Goal: Check status: Check status

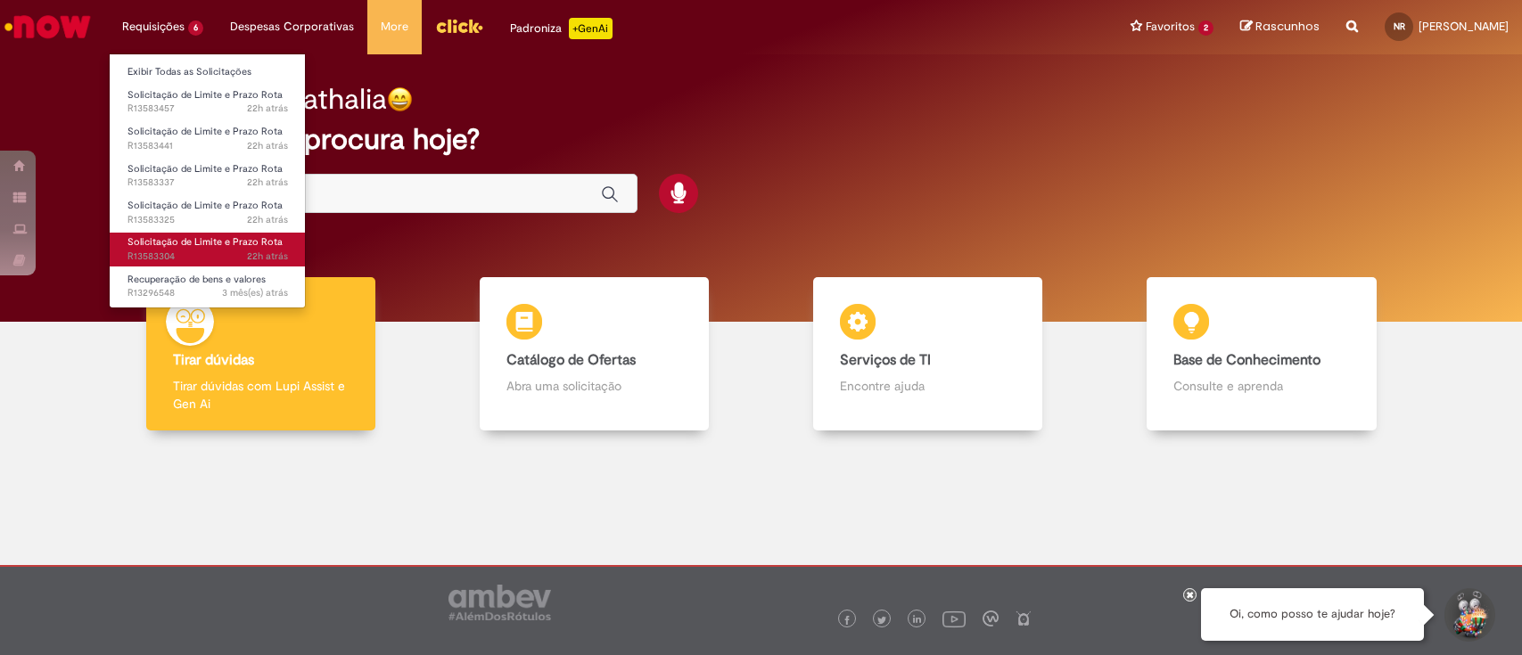
click at [205, 243] on span "Solicitação de Limite e Prazo Rota" at bounding box center [204, 241] width 155 height 13
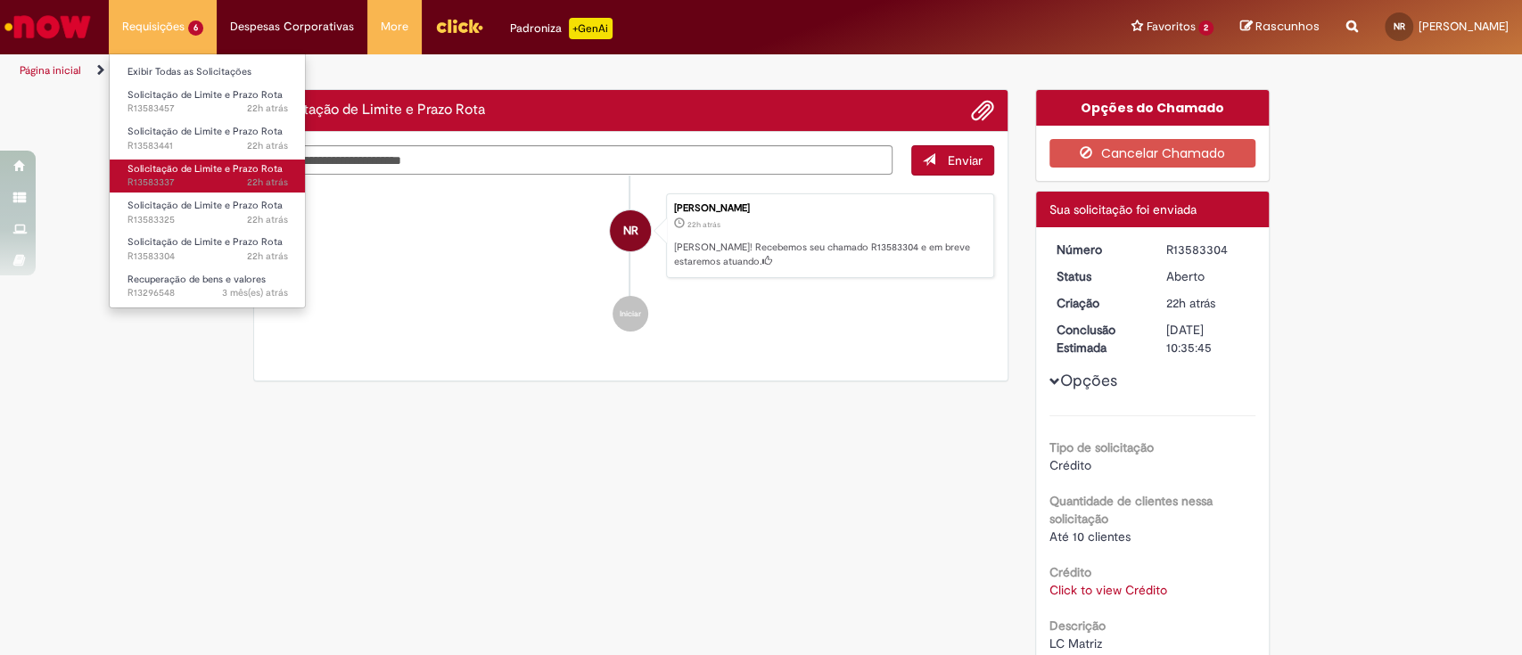
click at [184, 179] on span "22h atrás 22 horas atrás R13583337" at bounding box center [207, 183] width 160 height 14
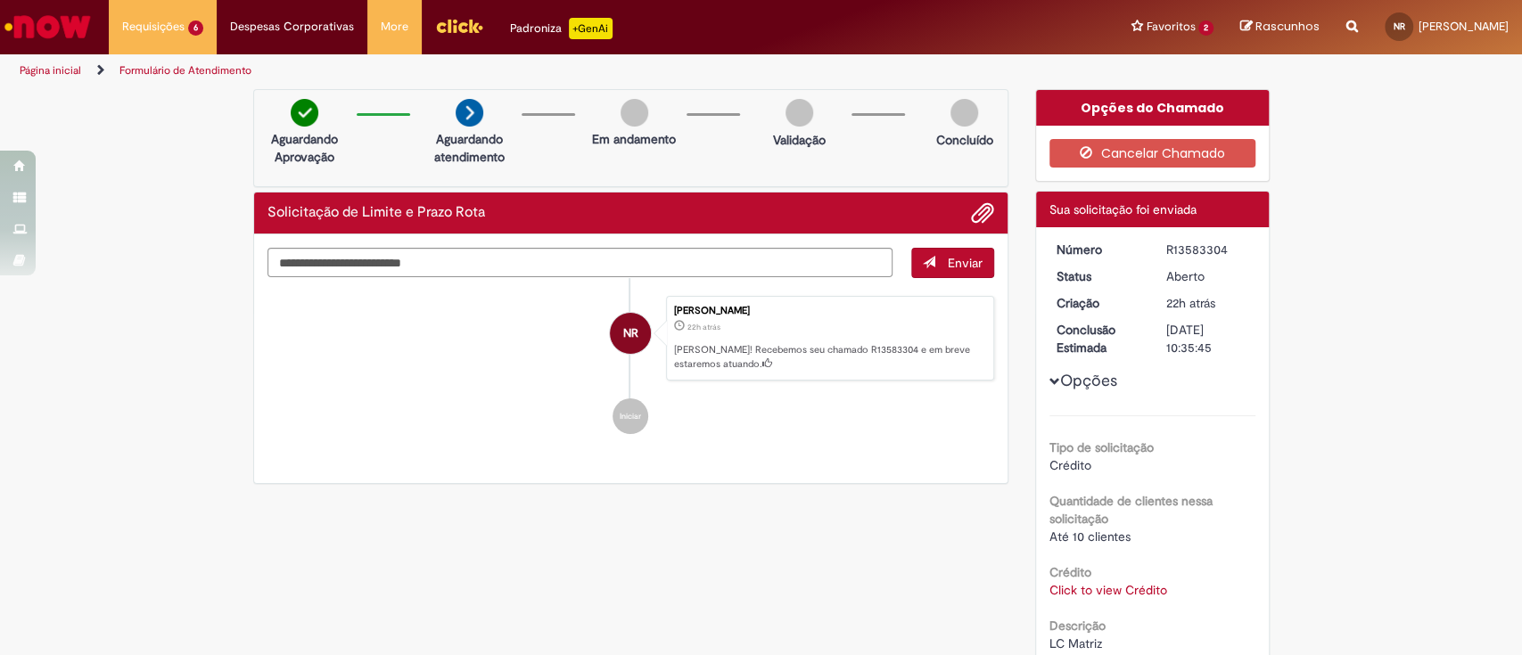
click at [1099, 574] on div "Crédito Click to view Crédito Click to view Crédito" at bounding box center [1152, 579] width 206 height 40
click at [1098, 585] on link "Click to view Crédito" at bounding box center [1108, 590] width 118 height 16
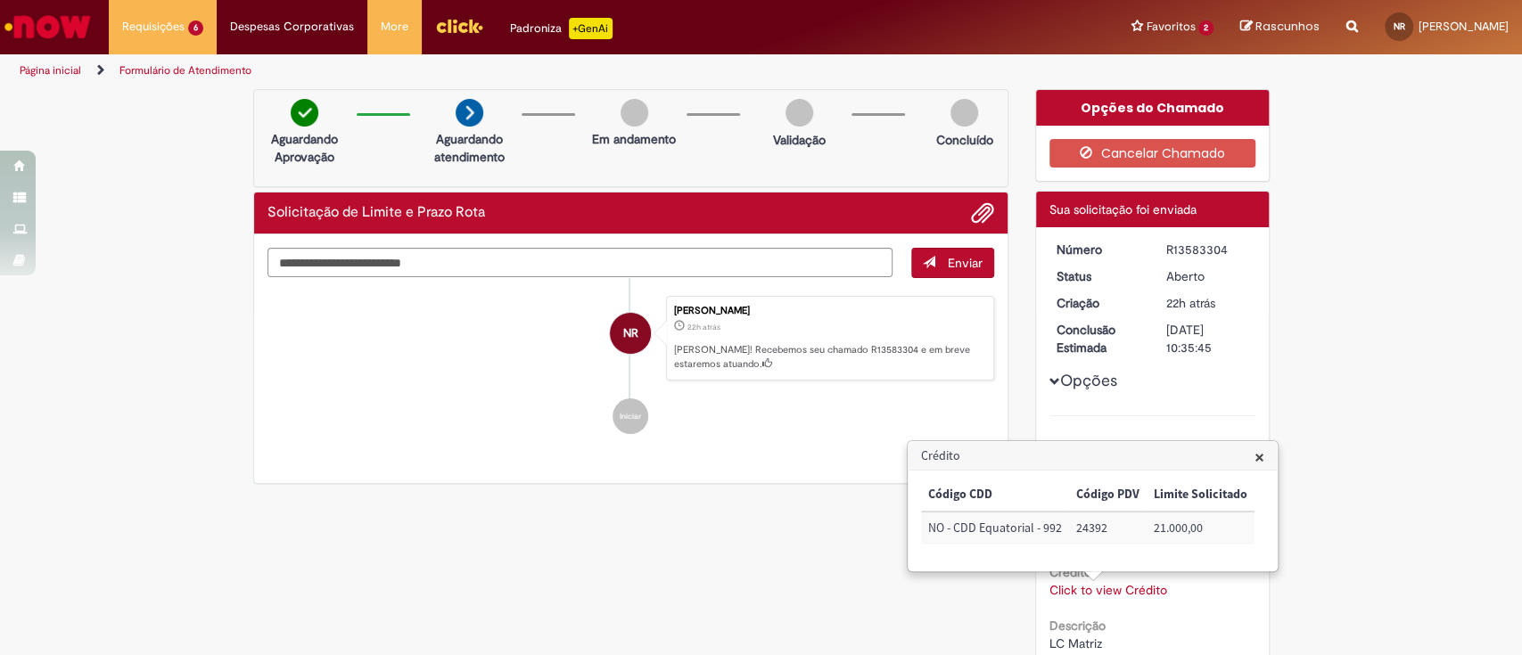
click at [1098, 585] on link "Click to view Crédito" at bounding box center [1108, 590] width 118 height 16
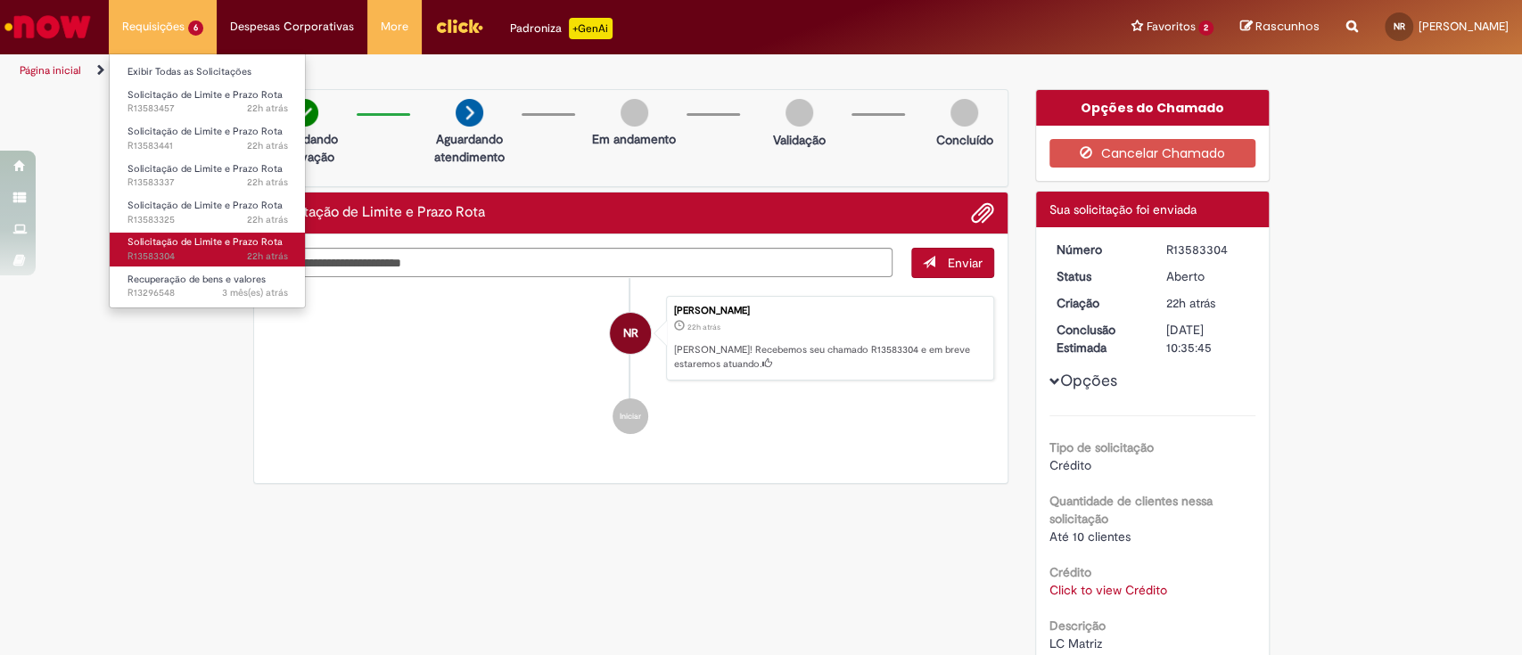
click at [197, 250] on span "22h atrás 22 horas atrás R13583304" at bounding box center [207, 257] width 160 height 14
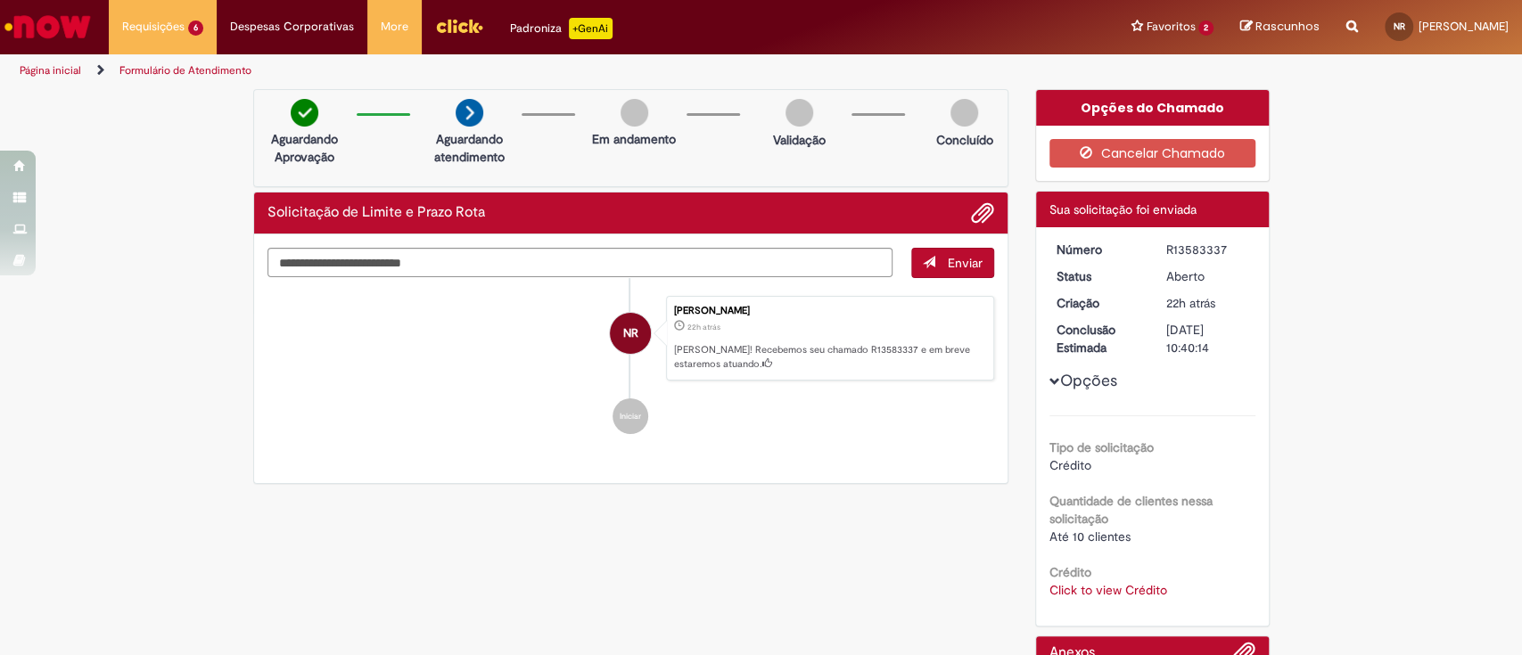
click at [1128, 605] on div "Número R13583337 Status [GEOGRAPHIC_DATA] Criação 22h atrás 22 horas atrás Conc…" at bounding box center [1152, 426] width 233 height 398
click at [1131, 586] on link "Click to view Crédito" at bounding box center [1108, 590] width 118 height 16
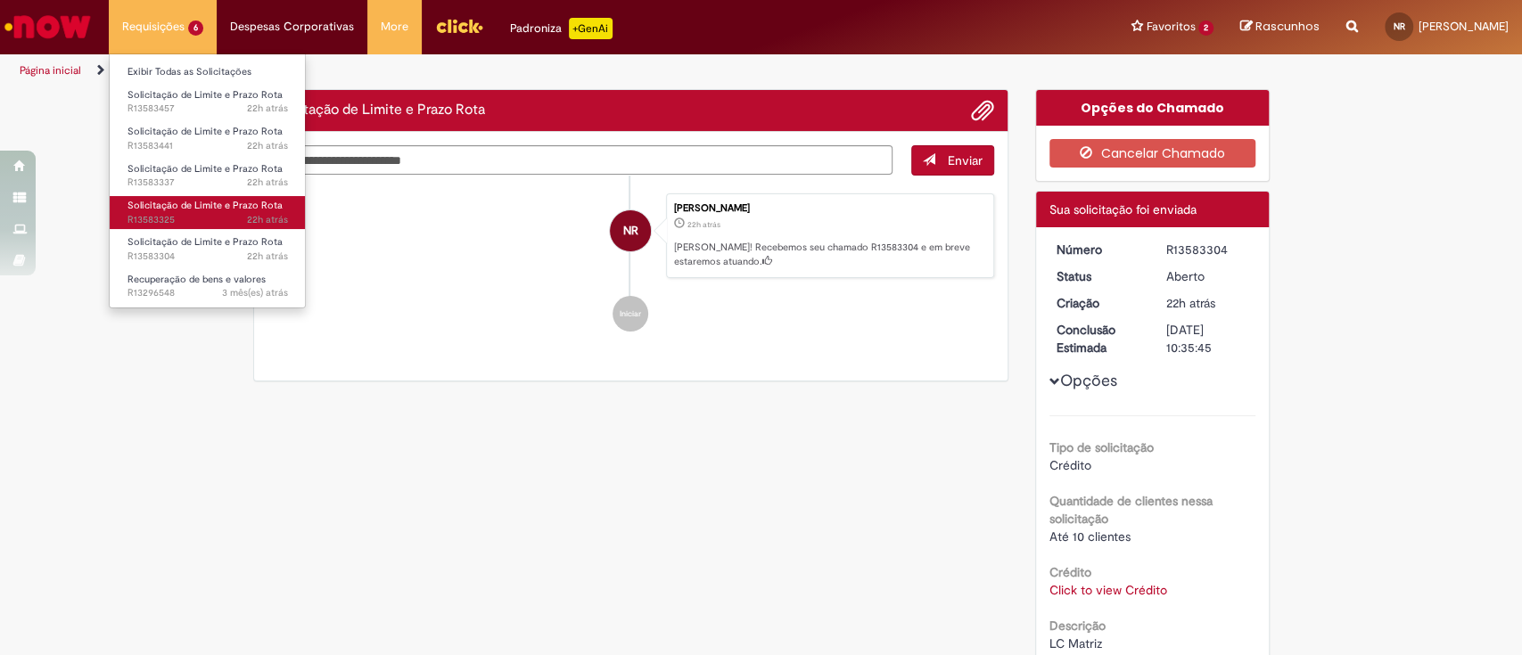
click at [209, 206] on span "Solicitação de Limite e Prazo Rota" at bounding box center [204, 205] width 155 height 13
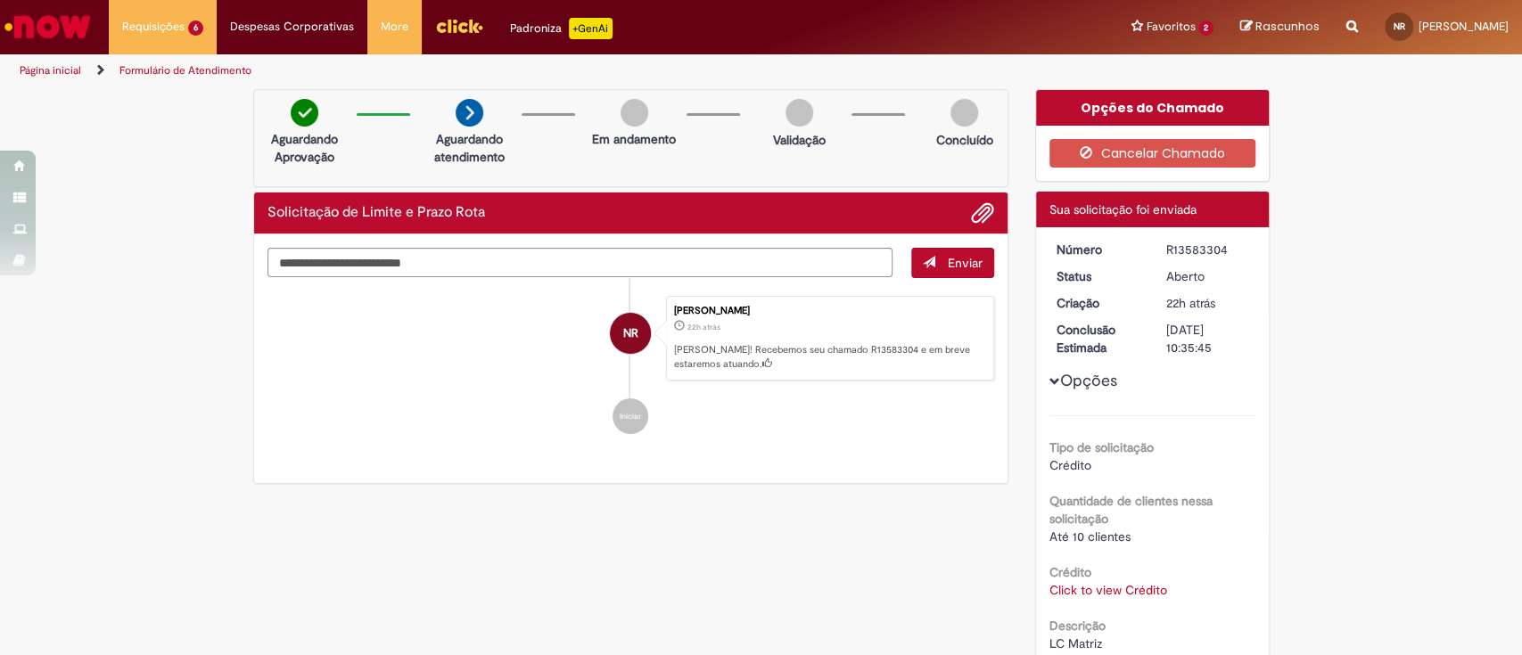
click at [1103, 596] on link "Click to view Crédito" at bounding box center [1108, 590] width 118 height 16
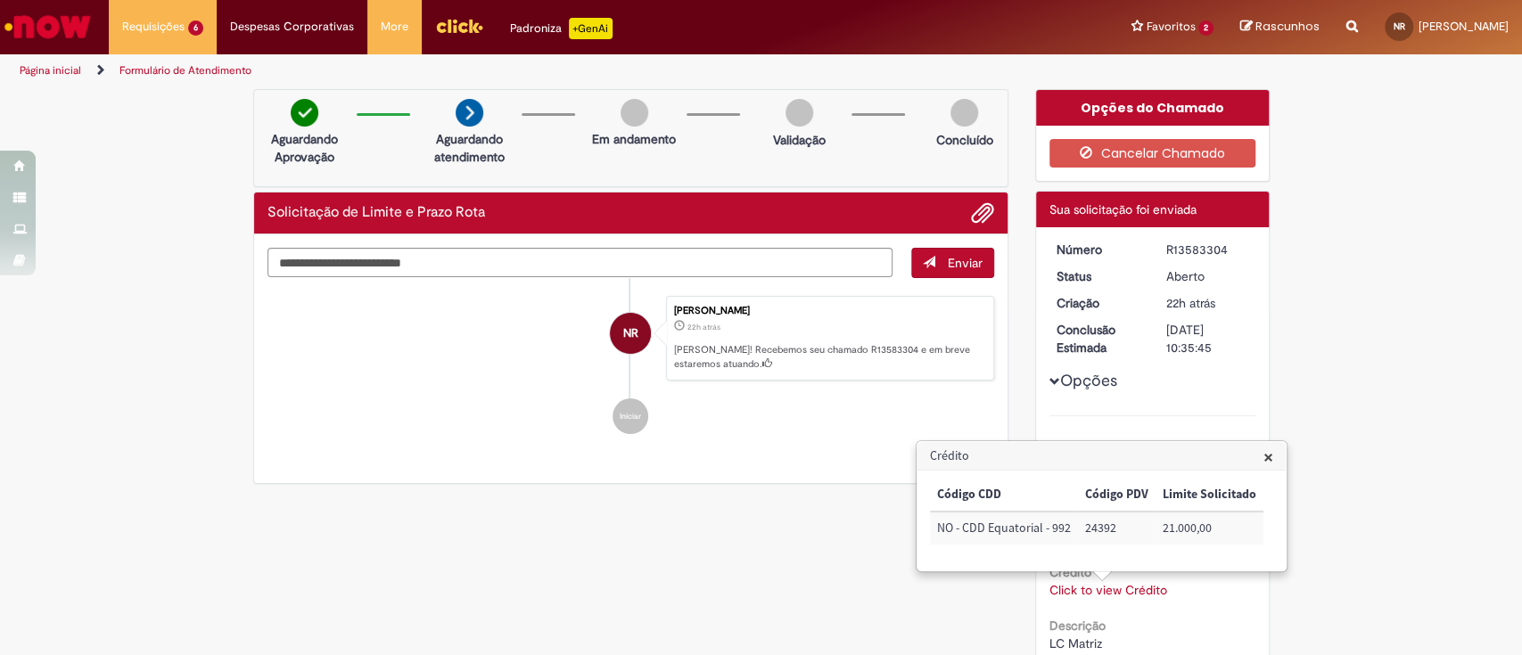
click at [1103, 596] on link "Click to view Crédito" at bounding box center [1108, 590] width 118 height 16
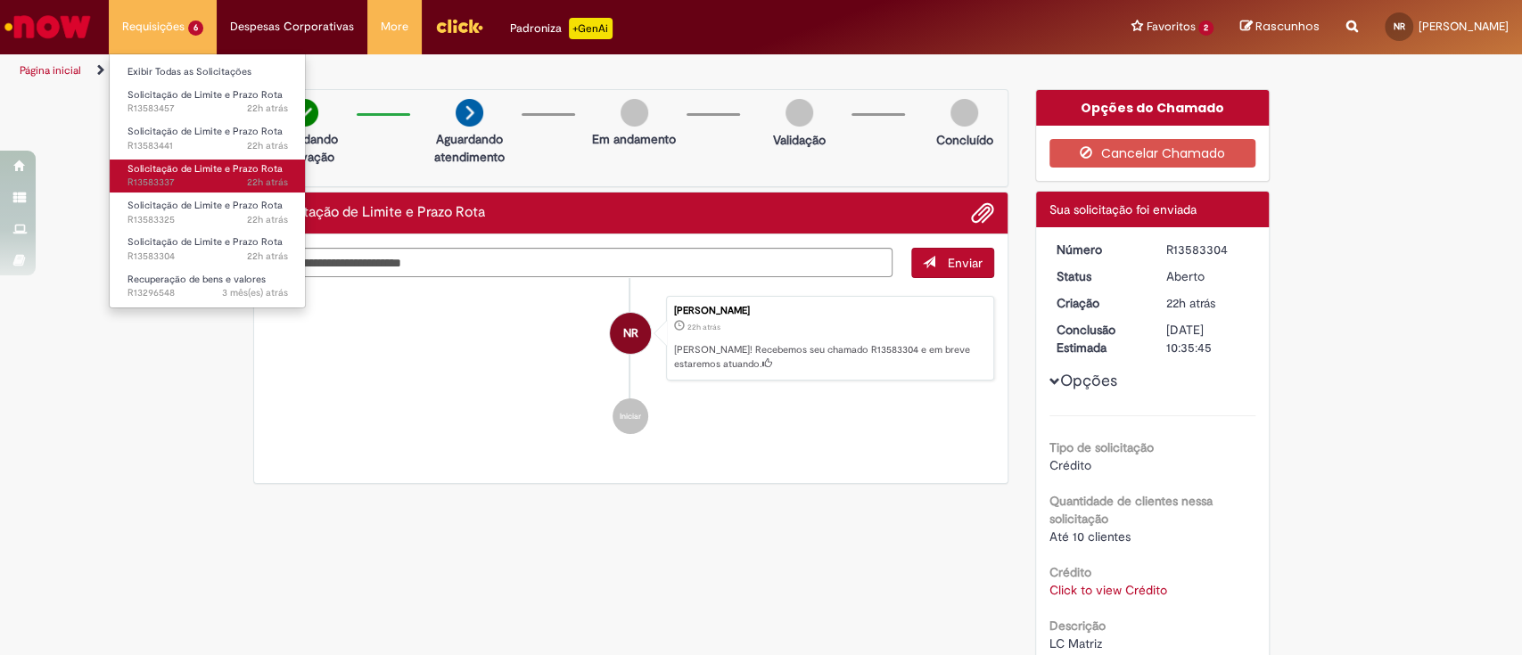
click at [214, 172] on span "Solicitação de Limite e Prazo Rota" at bounding box center [204, 168] width 155 height 13
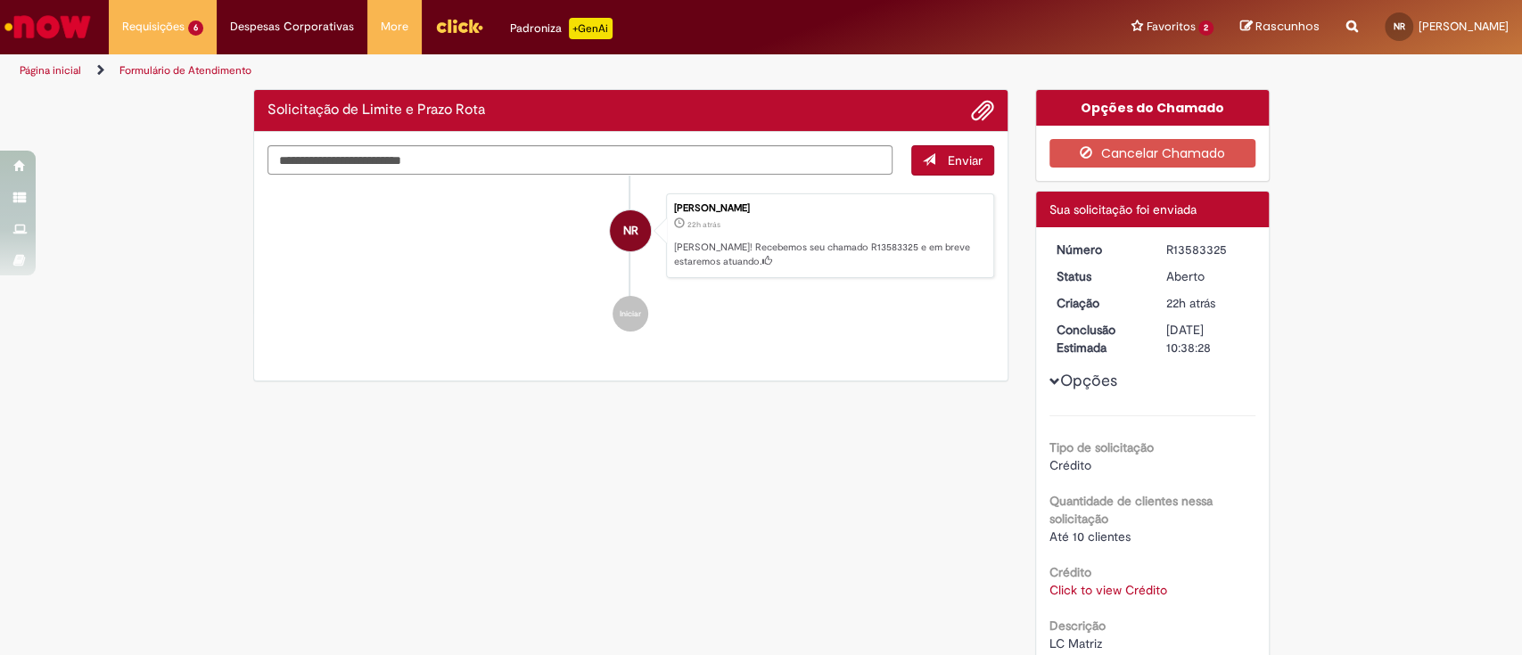
click at [1101, 578] on div "Crédito Click to view Crédito Click to view Crédito" at bounding box center [1152, 579] width 206 height 40
click at [1101, 582] on link "Click to view Crédito" at bounding box center [1108, 590] width 118 height 16
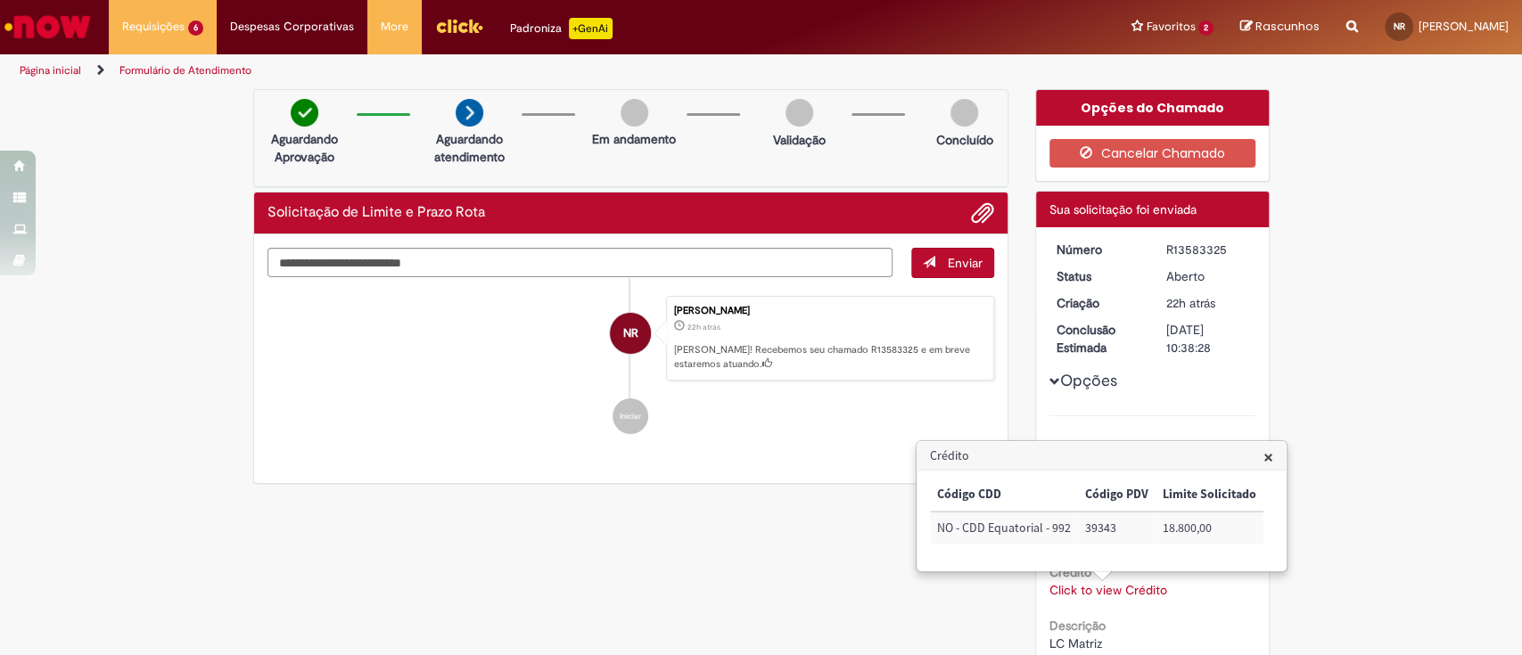
click at [1101, 582] on link "Click to view Crédito" at bounding box center [1108, 590] width 118 height 16
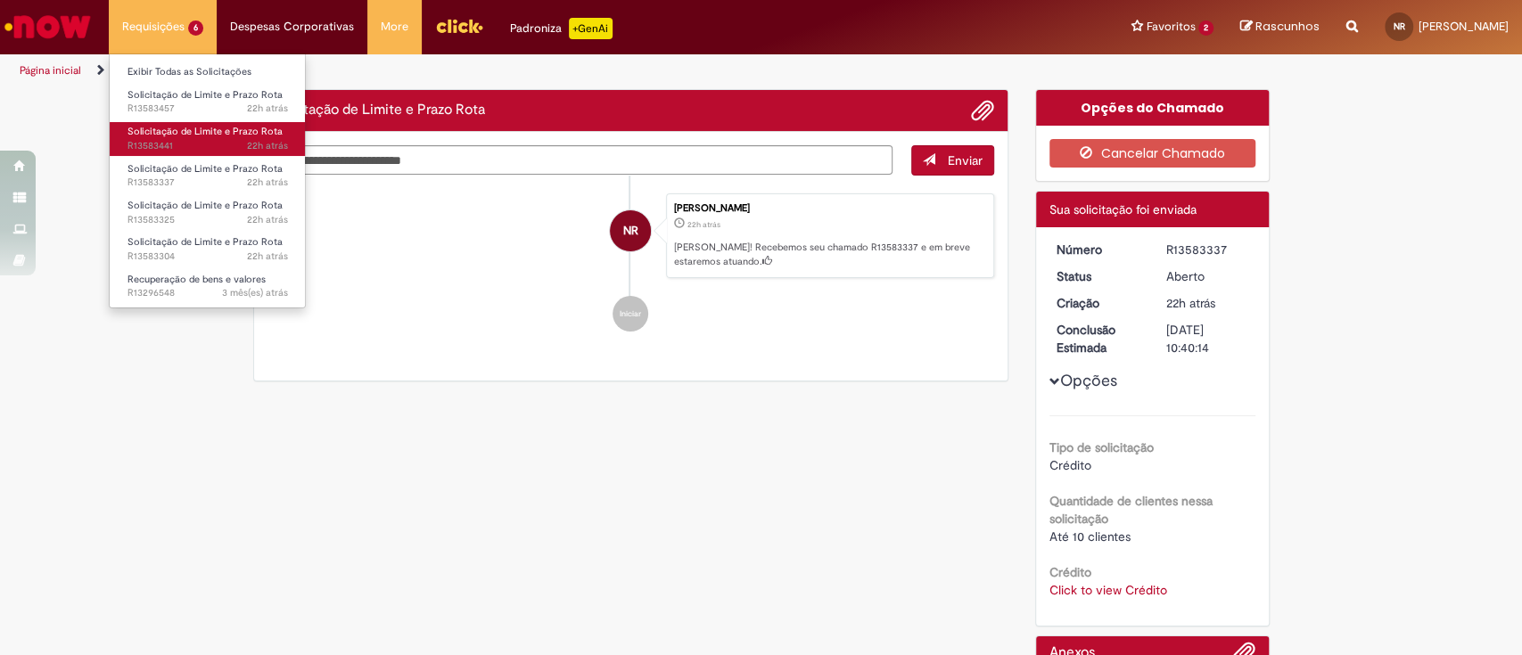
click at [241, 138] on link "Solicitação de Limite e Prazo Rota 22h atrás 22 horas atrás R13583441" at bounding box center [208, 138] width 196 height 33
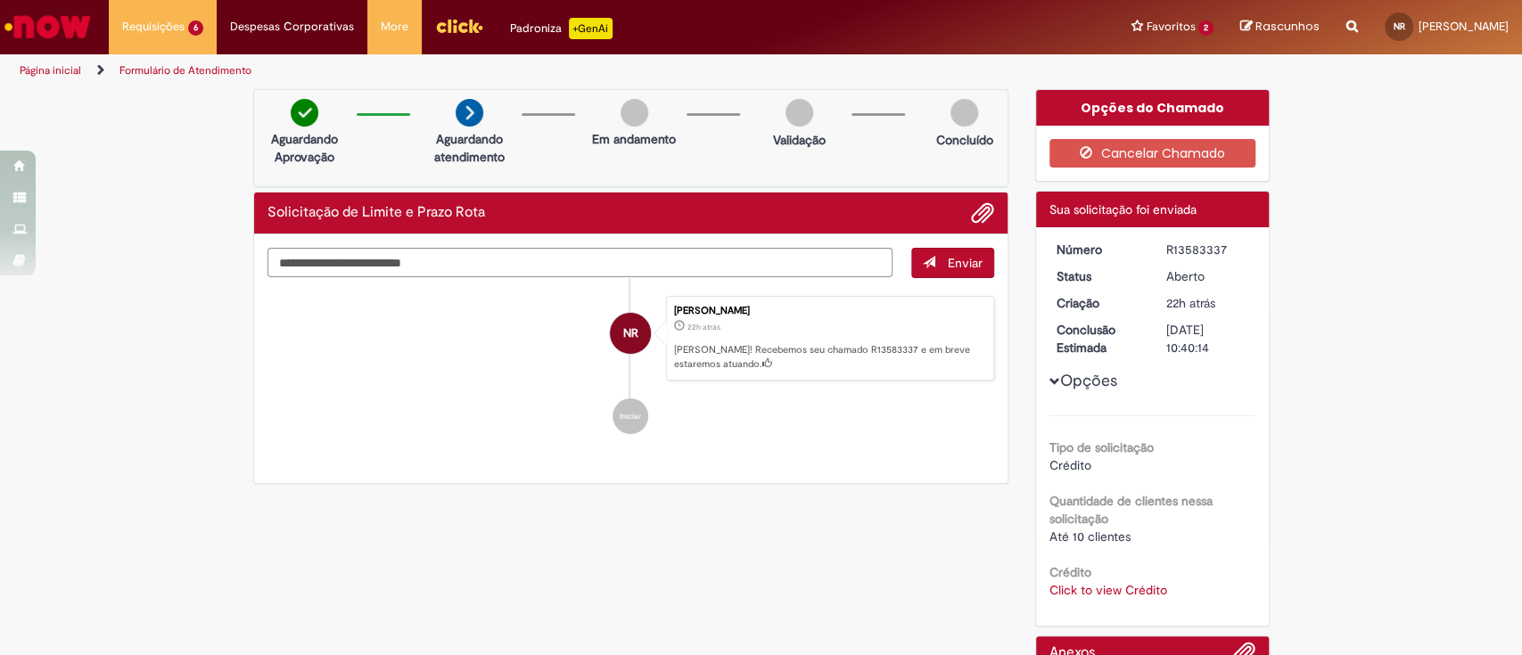
click at [1049, 584] on link "Click to view Crédito" at bounding box center [1108, 590] width 118 height 16
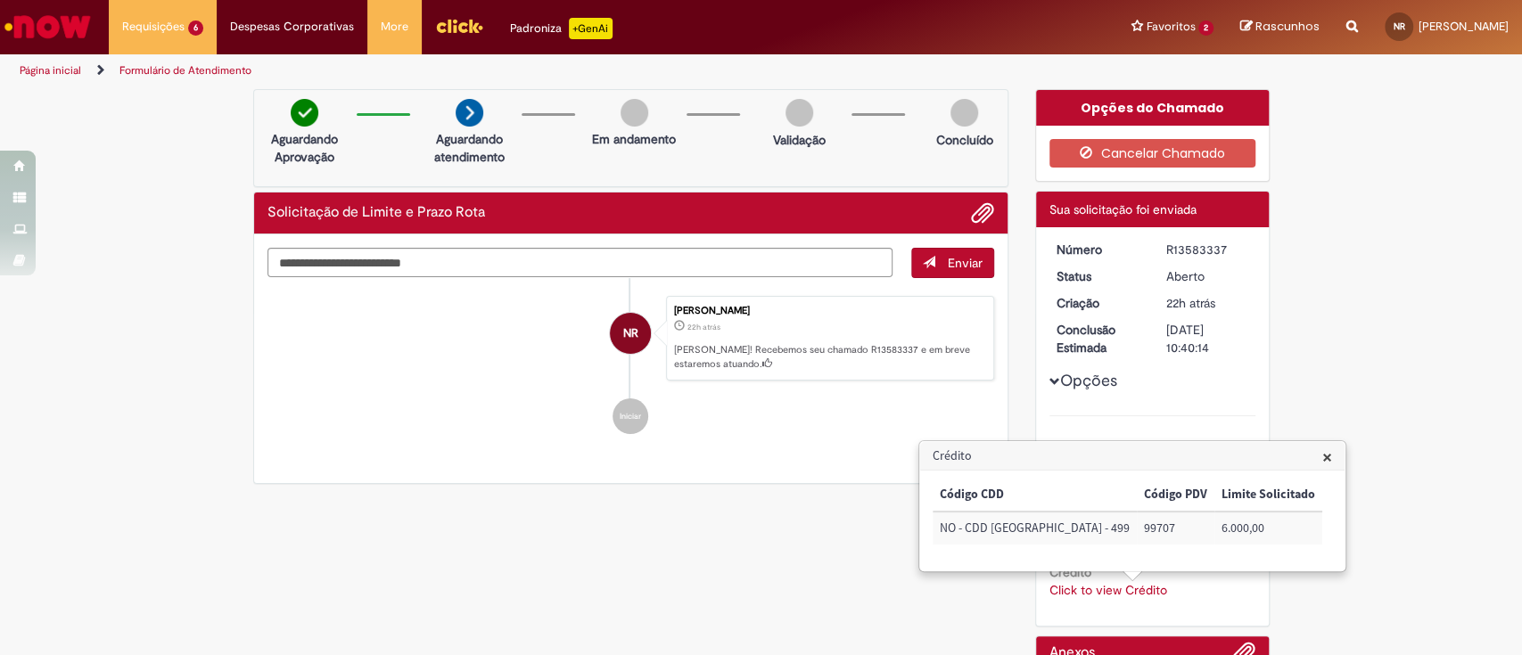
click at [1050, 584] on link "Click to view Crédito" at bounding box center [1108, 590] width 118 height 16
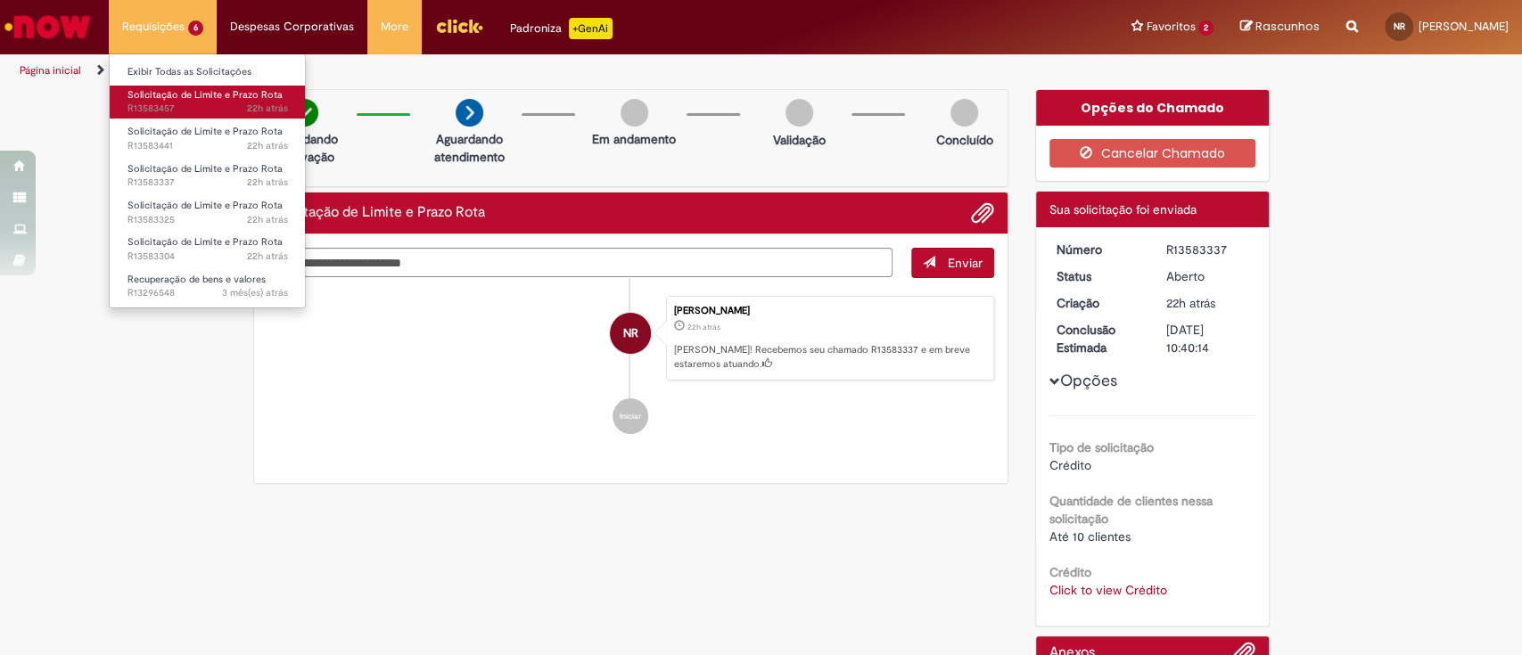
click at [191, 97] on span "Solicitação de Limite e Prazo Rota" at bounding box center [204, 94] width 155 height 13
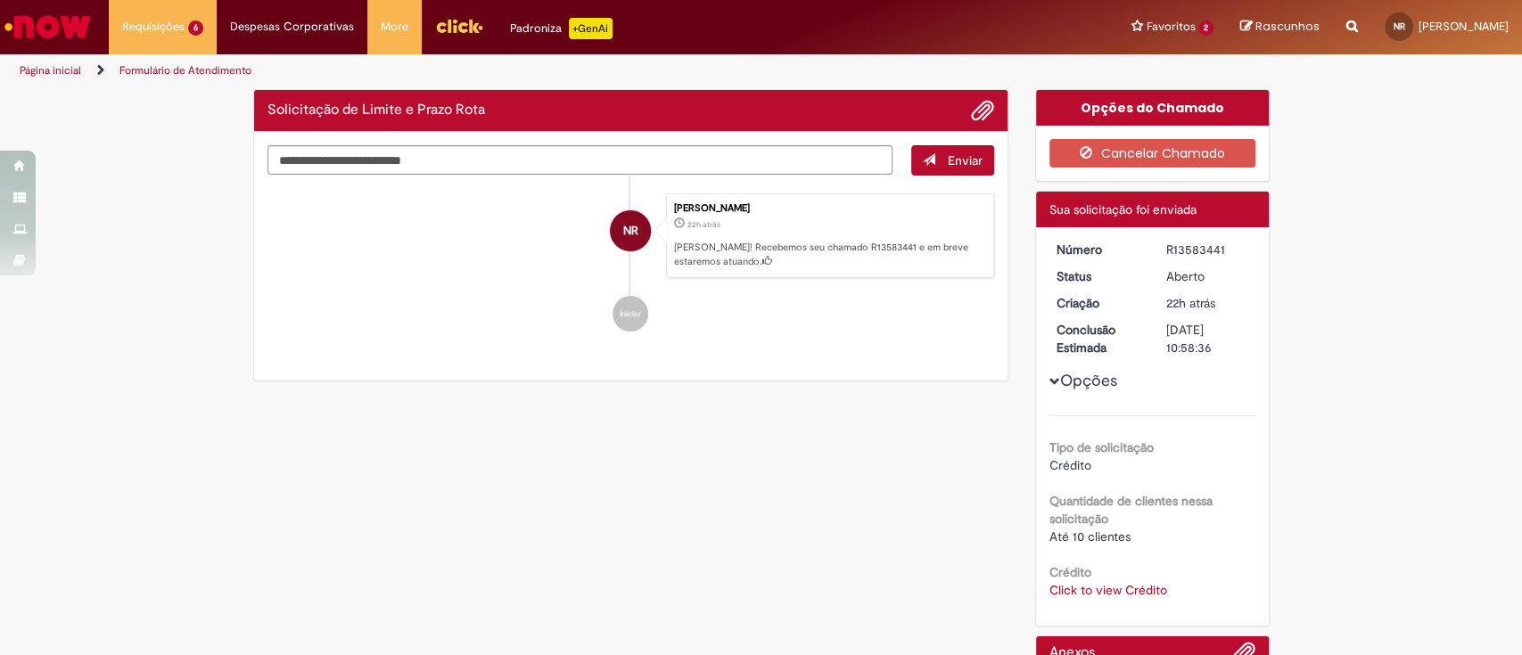
click at [1112, 582] on link "Click to view Crédito" at bounding box center [1108, 590] width 118 height 16
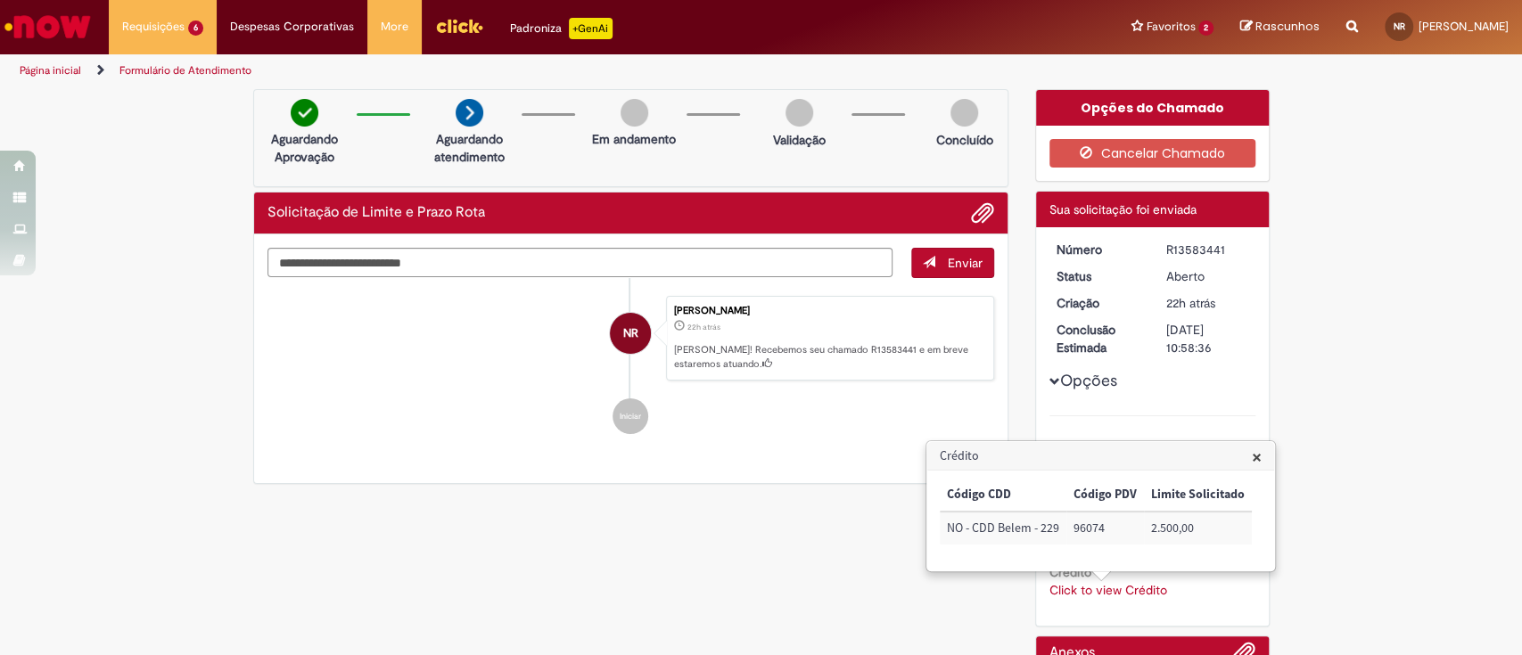
click at [1112, 582] on link "Click to view Crédito" at bounding box center [1108, 590] width 118 height 16
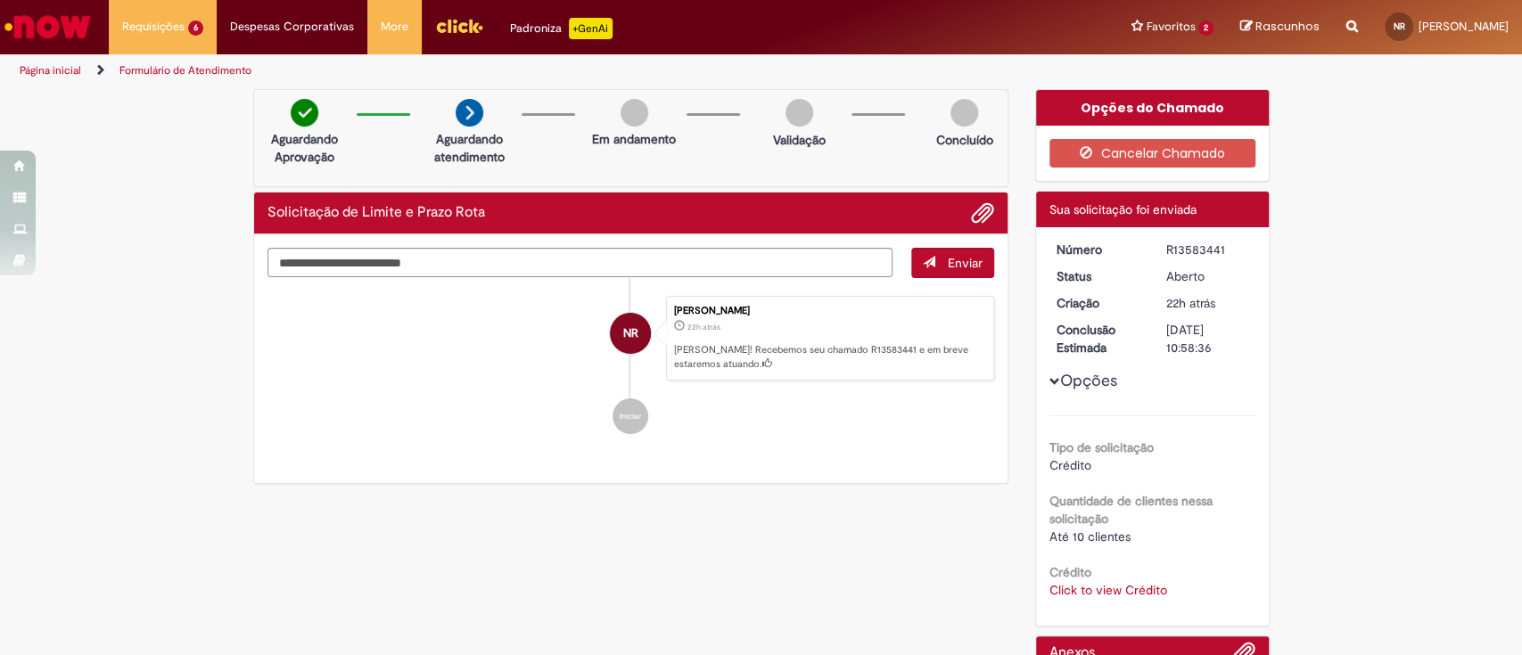
click at [958, 494] on div "Verificar Código de Barras Aguardando Aprovação Aguardando atendimento Em andam…" at bounding box center [761, 436] width 1043 height 694
